Goal: Find specific page/section: Find specific page/section

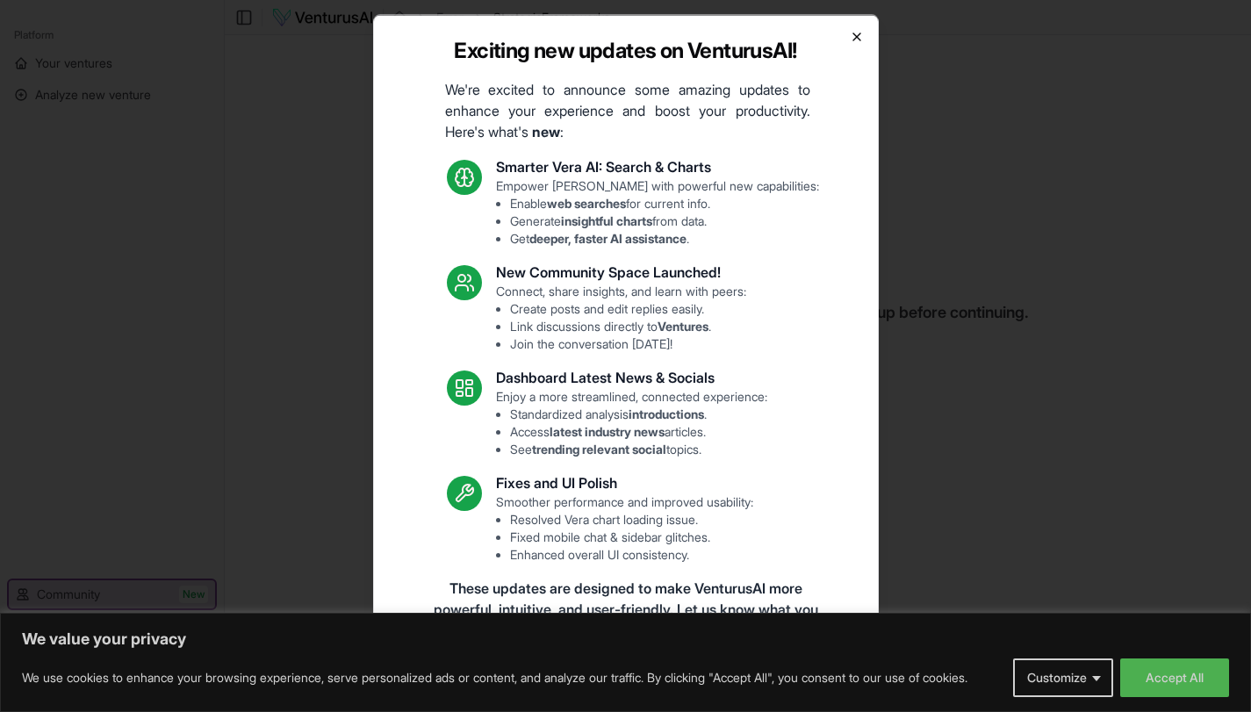
click at [853, 39] on icon "button" at bounding box center [856, 35] width 7 height 7
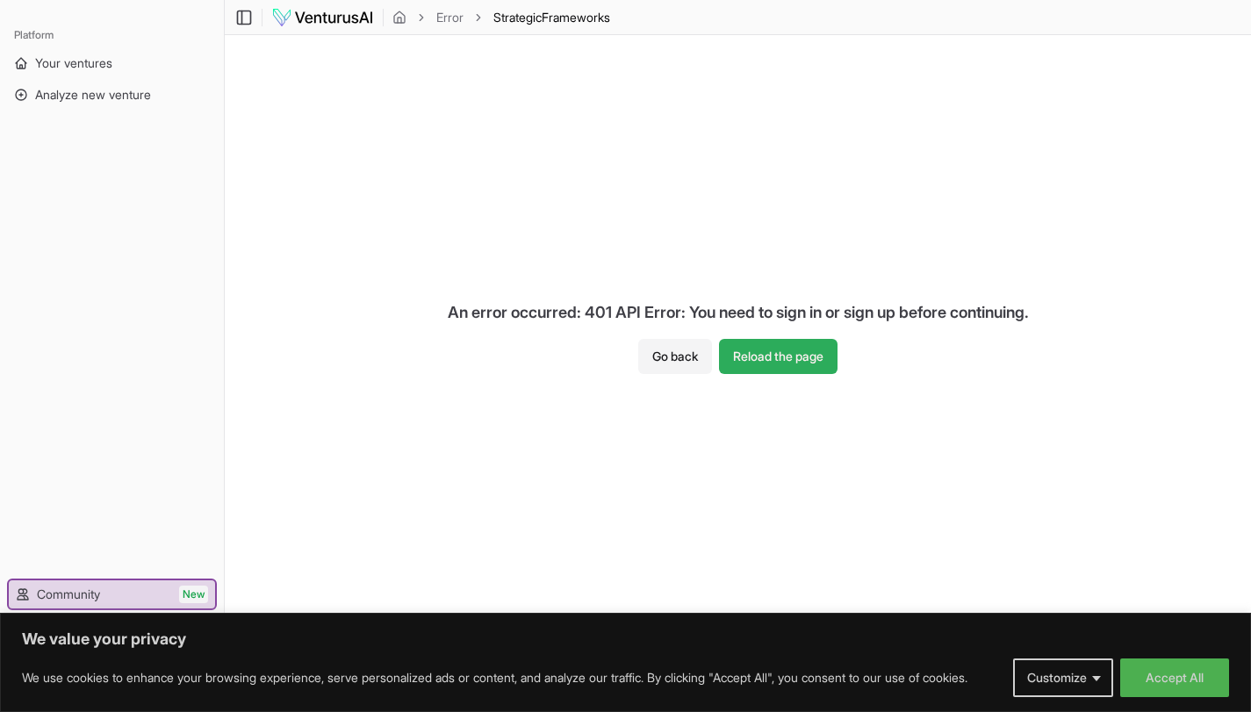
click at [793, 362] on button "Reload the page" at bounding box center [778, 356] width 119 height 35
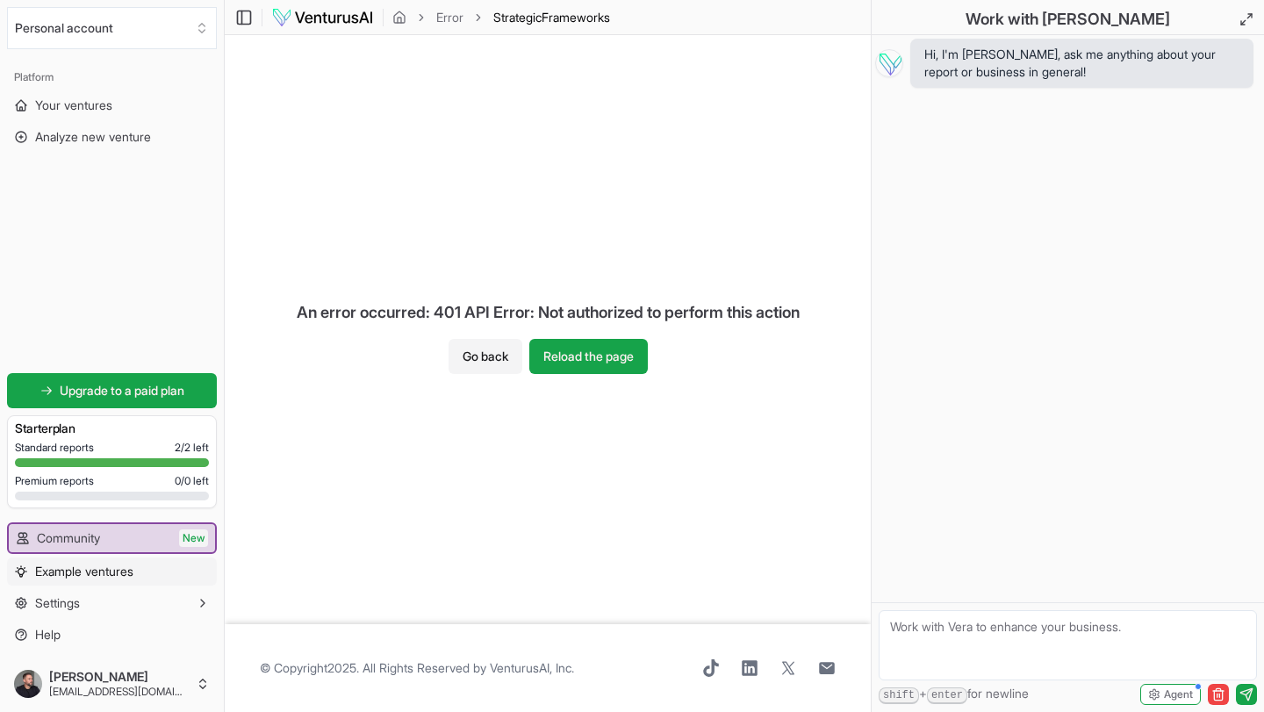
click at [83, 578] on span "Example ventures" at bounding box center [84, 572] width 98 height 18
click at [600, 351] on button "Reload the page" at bounding box center [588, 356] width 119 height 35
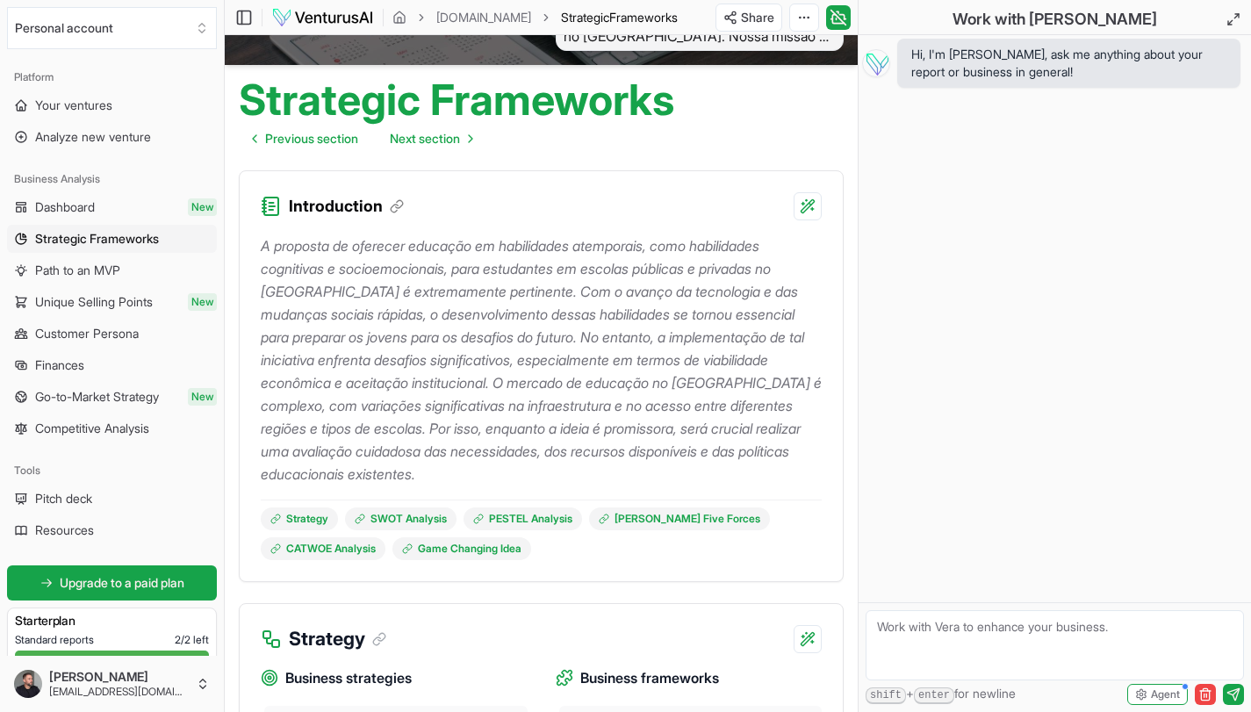
scroll to position [311, 0]
